Goal: Transaction & Acquisition: Purchase product/service

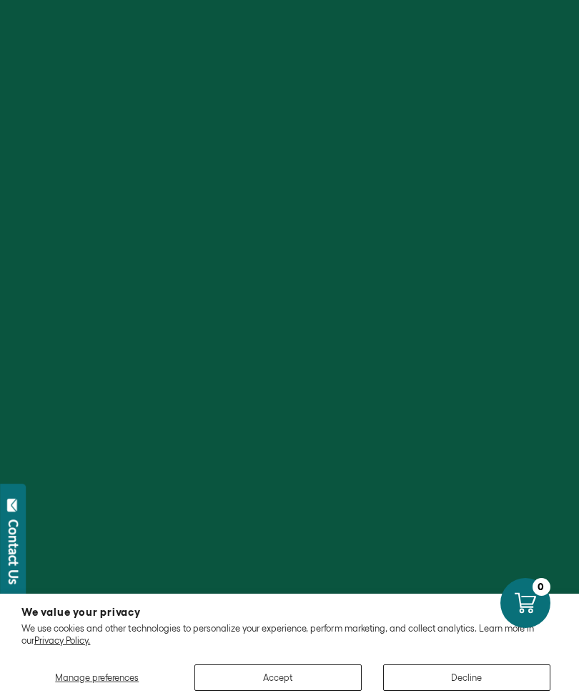
click at [287, 682] on button "Accept" at bounding box center [277, 677] width 167 height 26
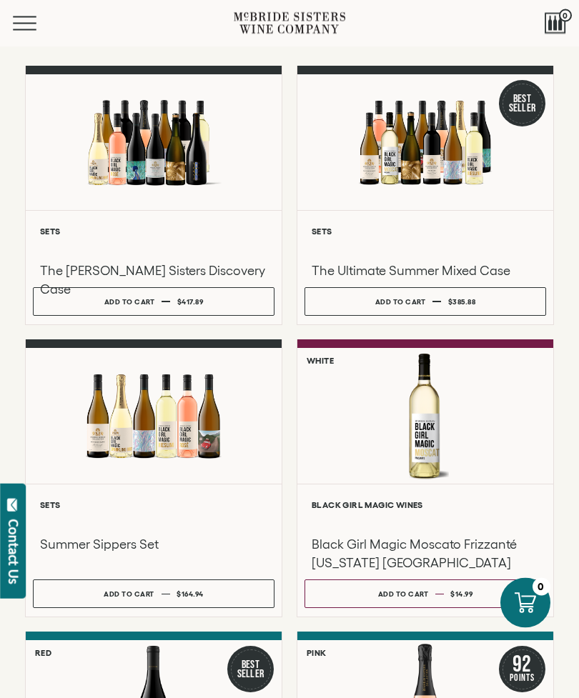
scroll to position [76, 0]
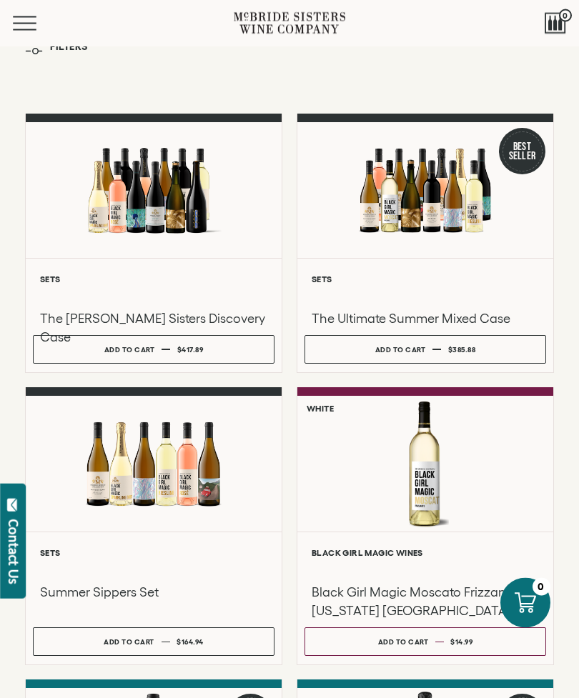
click at [343, 657] on button "Add to cart Regular price $14.99 Regular price Sale price $14.99 Unit price / p…" at bounding box center [424, 642] width 241 height 29
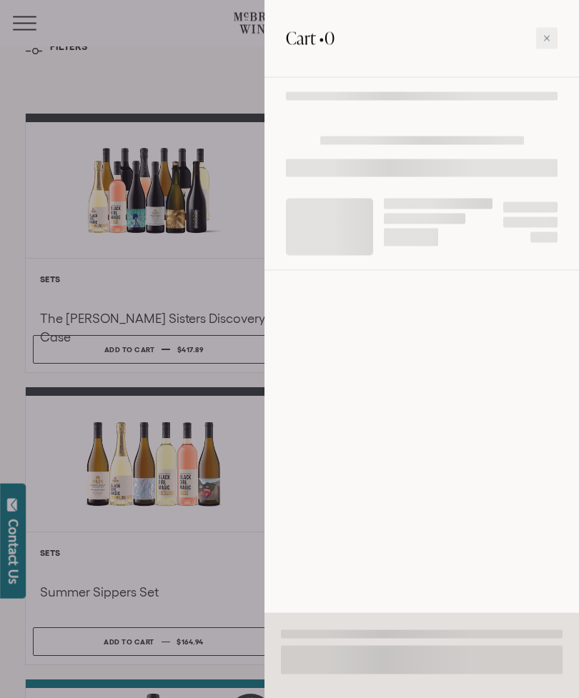
scroll to position [29, 0]
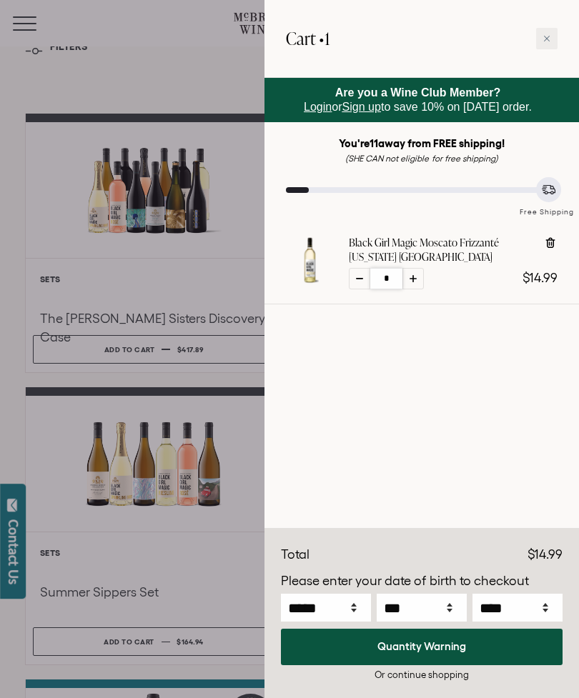
click at [401, 273] on input "*" at bounding box center [386, 278] width 32 height 21
click at [417, 274] on div at bounding box center [412, 278] width 21 height 21
type input "*"
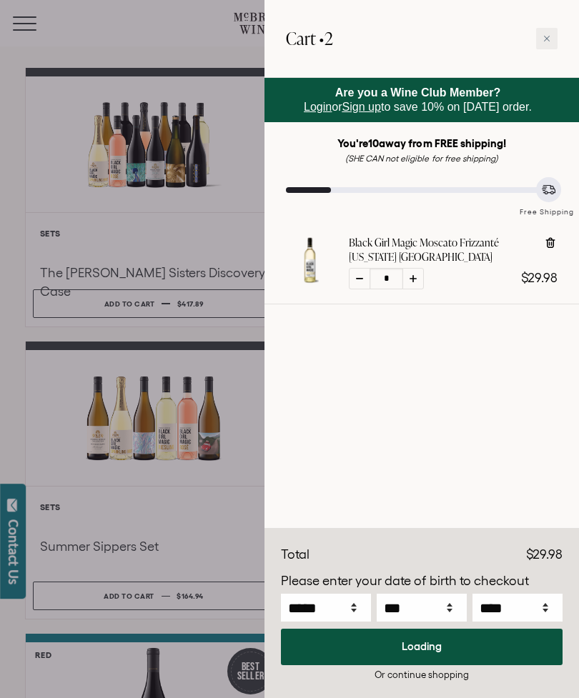
click at [418, 275] on div at bounding box center [412, 278] width 21 height 21
type input "*"
click at [416, 279] on icon at bounding box center [412, 278] width 7 height 7
type input "*"
click at [418, 275] on div at bounding box center [412, 278] width 21 height 21
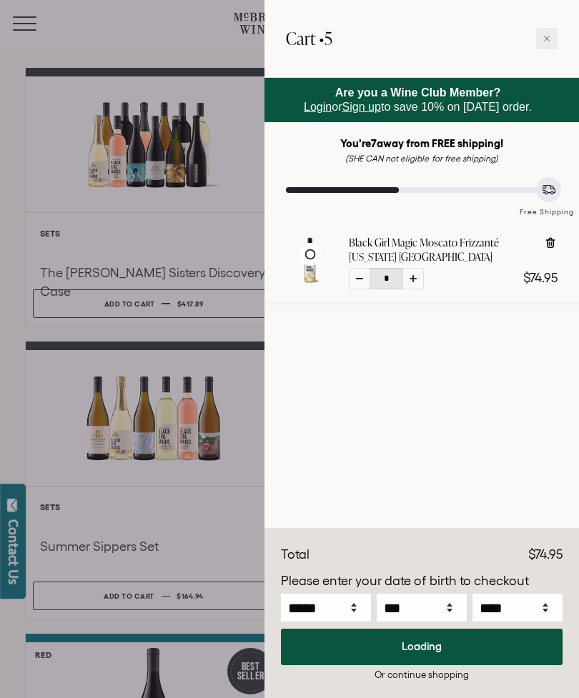
type input "*"
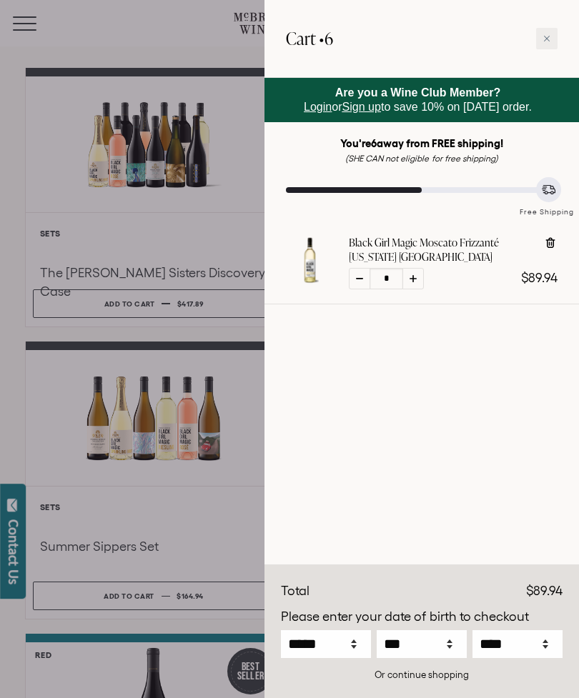
click at [9, 231] on div at bounding box center [289, 349] width 579 height 698
